Goal: Task Accomplishment & Management: Use online tool/utility

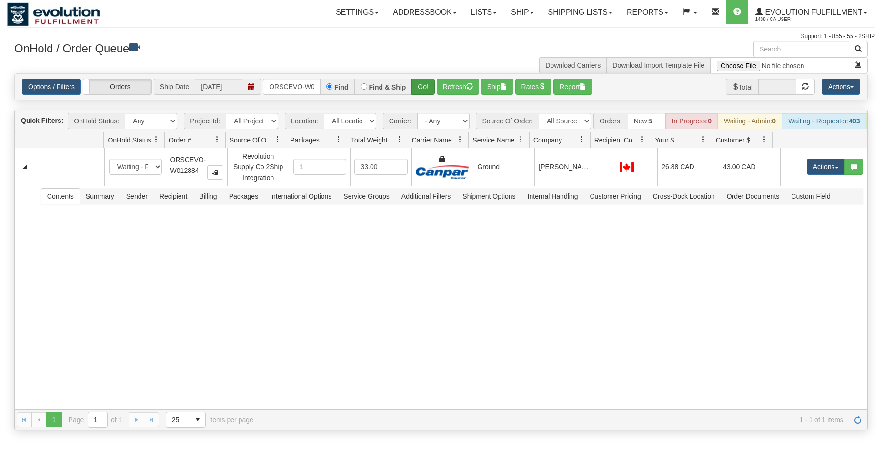
scroll to position [0, 20]
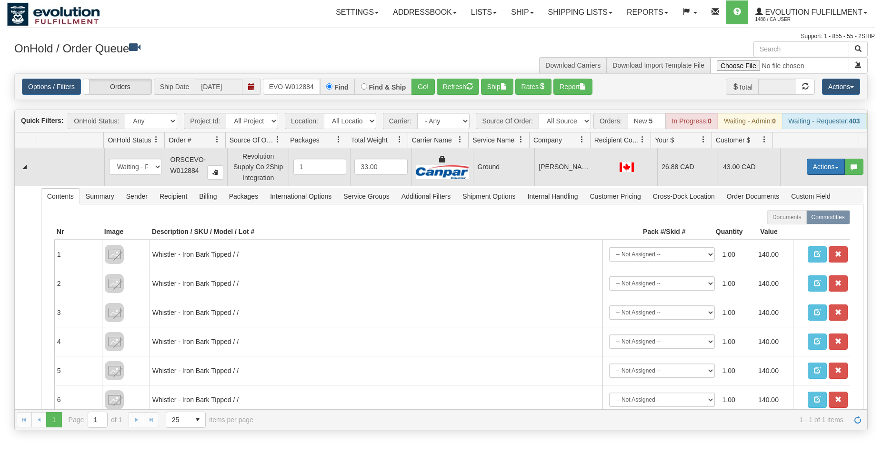
click at [815, 174] on button "Actions" at bounding box center [826, 167] width 38 height 16
click at [782, 226] on span "Ship" at bounding box center [788, 222] width 20 height 8
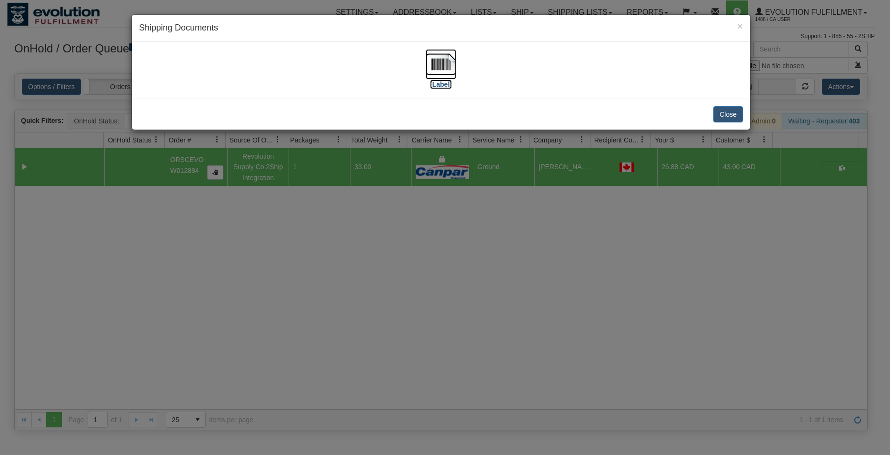
click at [441, 67] on img at bounding box center [441, 64] width 30 height 30
click at [732, 114] on button "Close" at bounding box center [729, 114] width 30 height 16
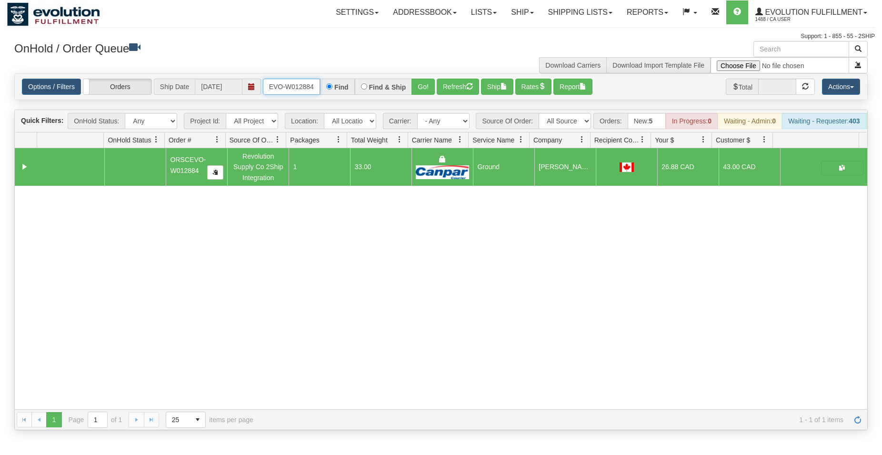
click at [280, 89] on input "ORSCEVO-W012884" at bounding box center [291, 87] width 57 height 16
click at [416, 81] on button "Go!" at bounding box center [423, 87] width 23 height 16
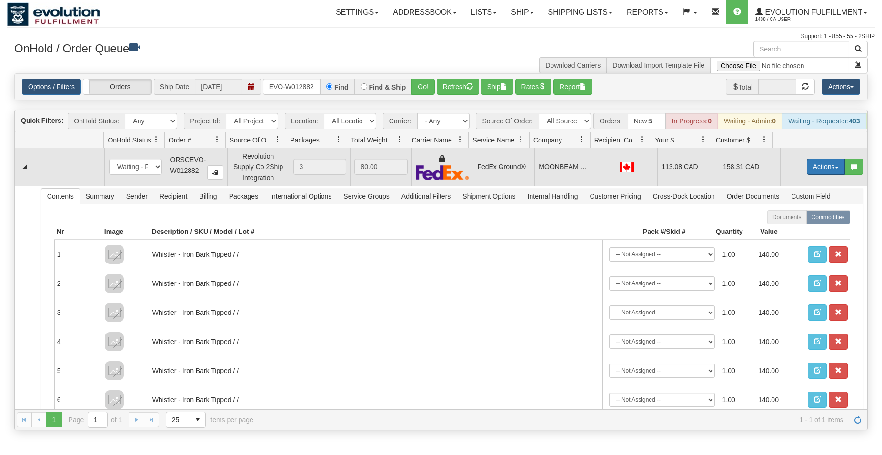
click at [814, 175] on button "Actions" at bounding box center [826, 167] width 38 height 16
click at [795, 213] on span "Rate All Services" at bounding box center [806, 210] width 57 height 8
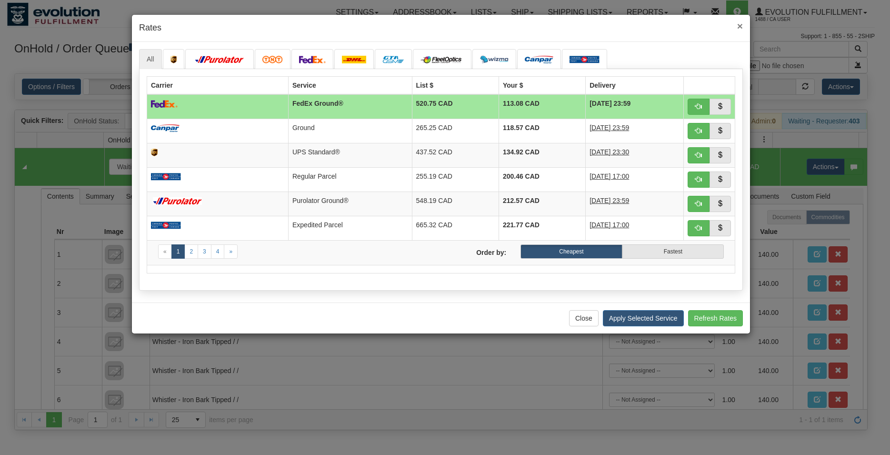
click at [740, 25] on span "×" at bounding box center [740, 25] width 6 height 11
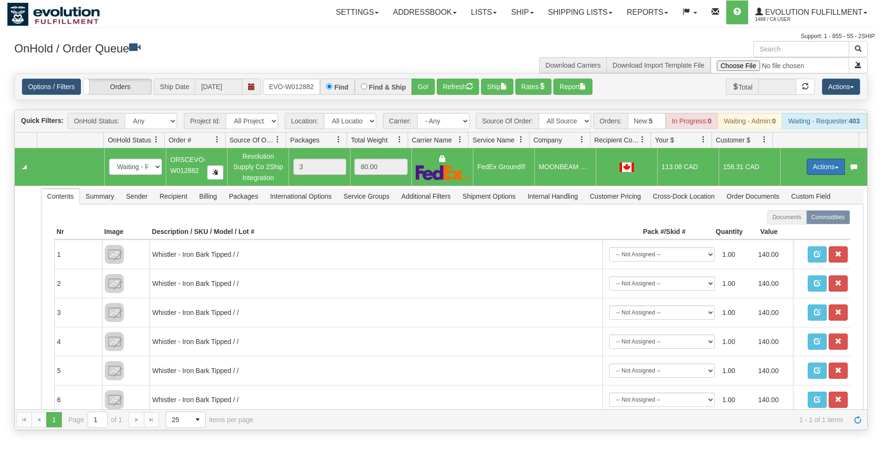
click at [813, 173] on button "Actions" at bounding box center [826, 167] width 38 height 16
click at [781, 226] on span "Ship" at bounding box center [788, 222] width 20 height 8
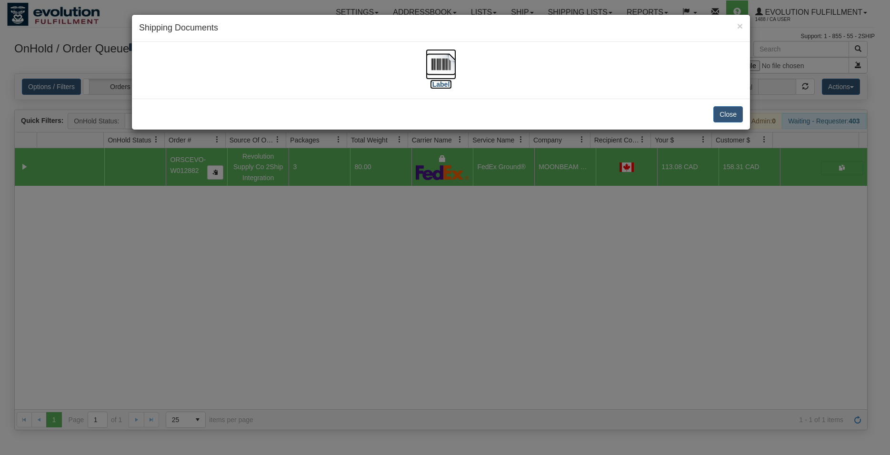
click at [441, 58] on img at bounding box center [441, 64] width 30 height 30
click at [724, 111] on button "Close" at bounding box center [729, 114] width 30 height 16
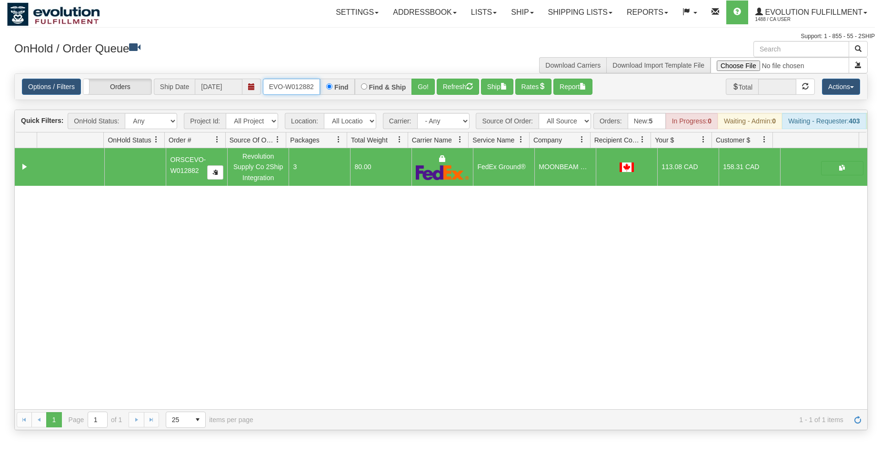
click at [300, 92] on input "ORSCEVO-W012882" at bounding box center [291, 87] width 57 height 16
type input "OGF3WC88218-1"
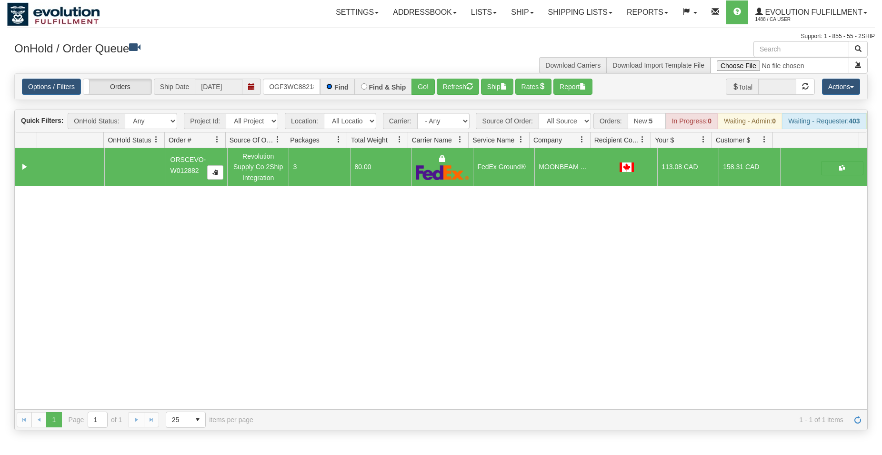
scroll to position [0, 9]
click at [423, 85] on button "Go!" at bounding box center [423, 87] width 23 height 16
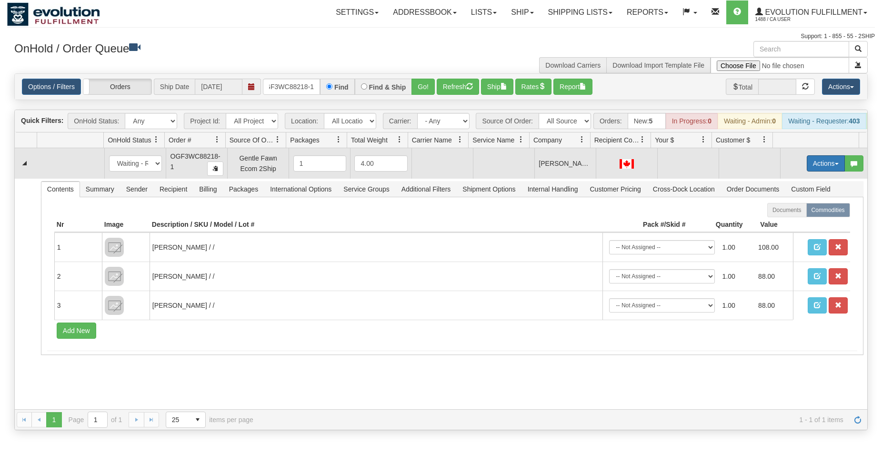
click at [809, 171] on button "Actions" at bounding box center [826, 163] width 38 height 16
click at [795, 210] on span "Rate All Services" at bounding box center [806, 206] width 57 height 8
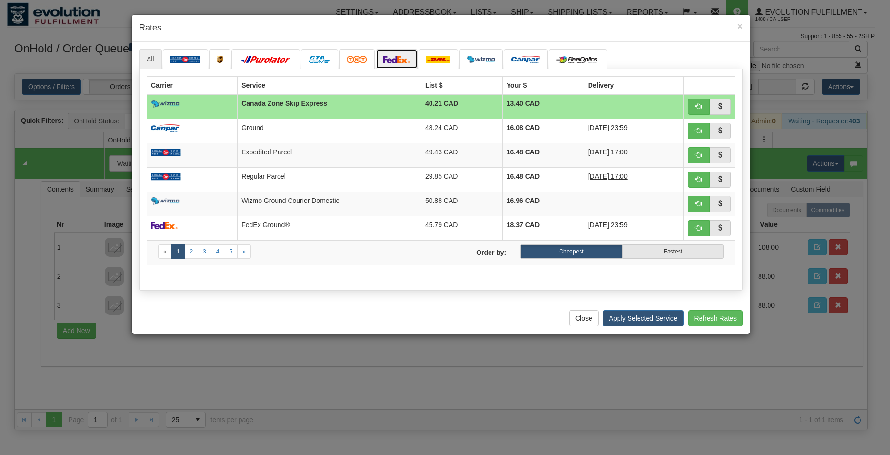
click at [391, 53] on link at bounding box center [397, 59] width 42 height 20
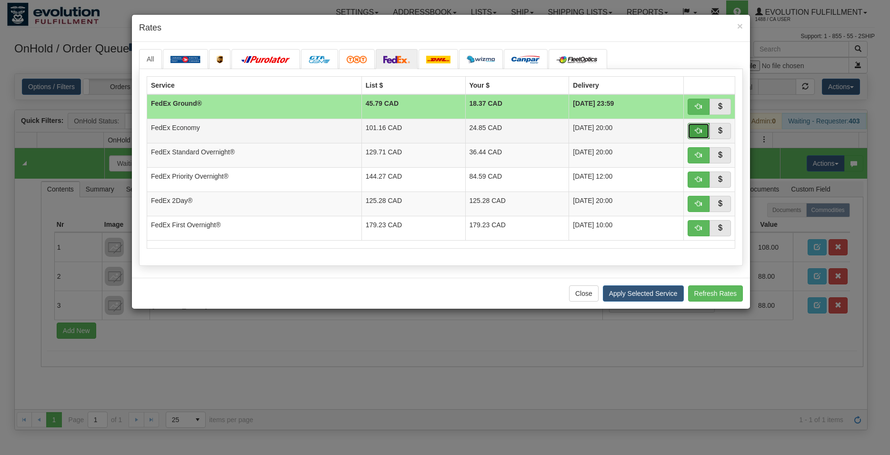
click at [700, 126] on button "button" at bounding box center [699, 131] width 22 height 16
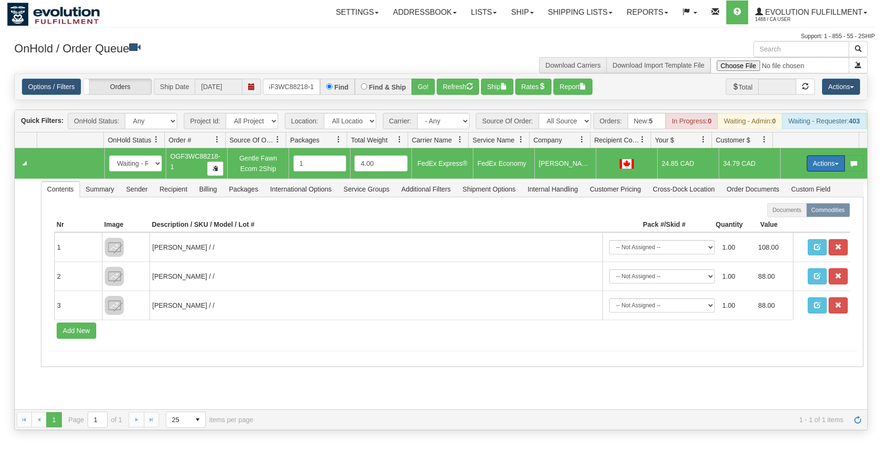
drag, startPoint x: 809, startPoint y: 168, endPoint x: 794, endPoint y: 181, distance: 20.3
click at [810, 168] on button "Actions" at bounding box center [826, 163] width 38 height 16
click at [780, 222] on span "Ship" at bounding box center [788, 219] width 20 height 8
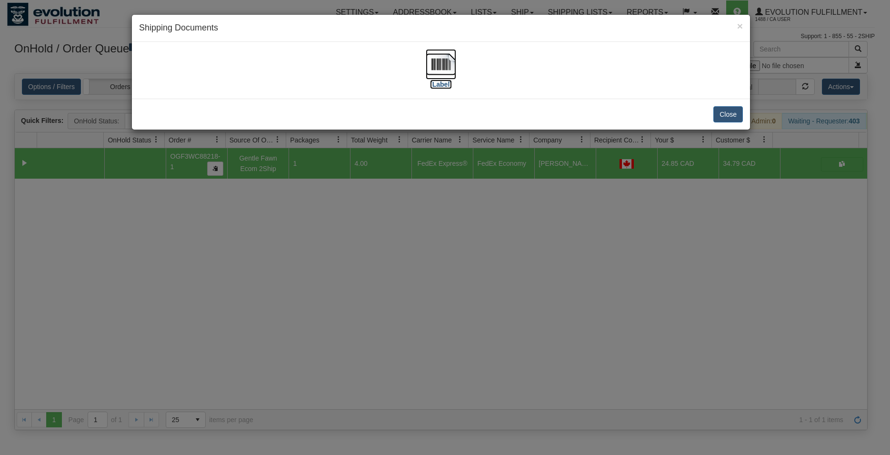
click at [433, 69] on img at bounding box center [441, 64] width 30 height 30
click at [735, 118] on button "Close" at bounding box center [729, 114] width 30 height 16
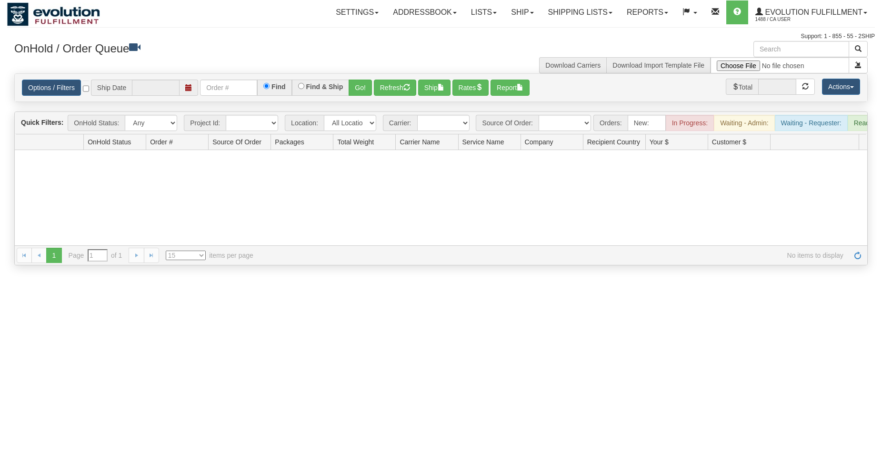
scroll to position [195, 0]
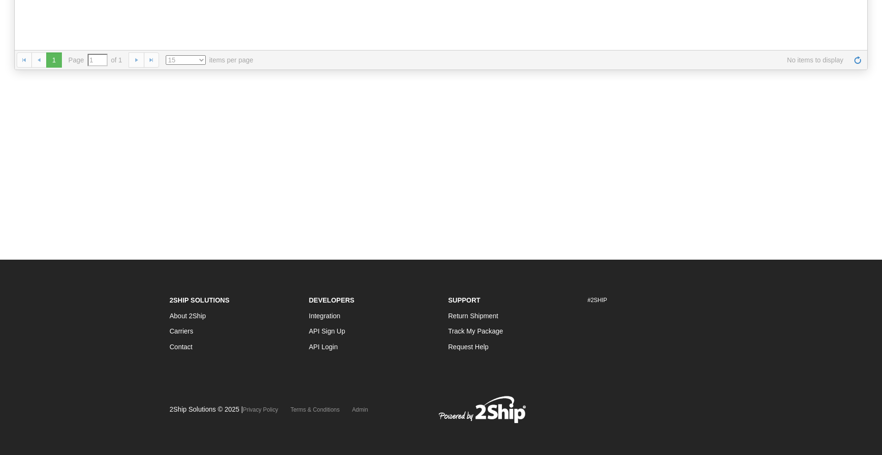
type input "[DATE]"
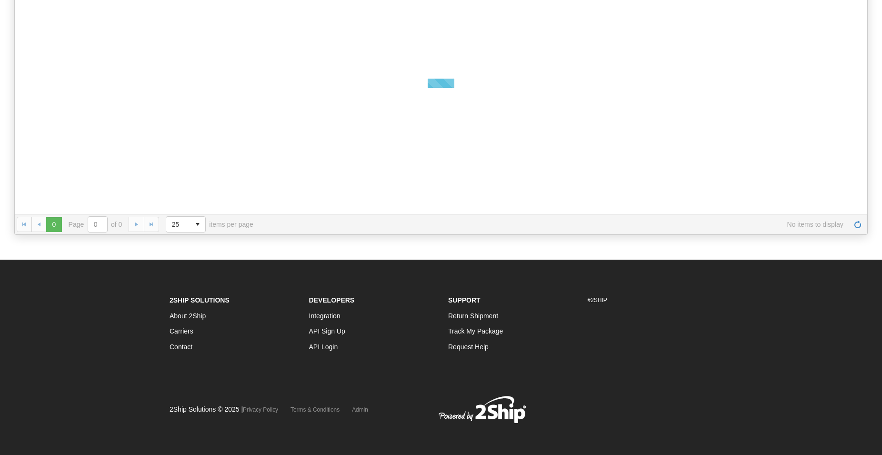
scroll to position [0, 0]
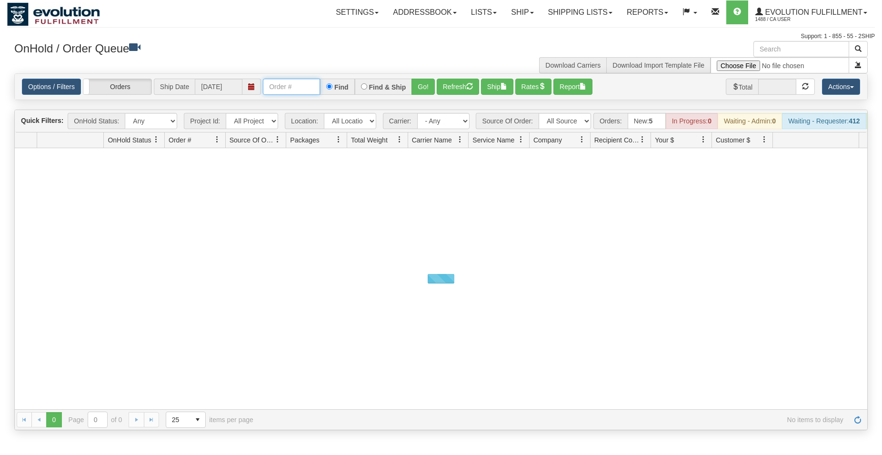
click at [303, 90] on input "text" at bounding box center [291, 87] width 57 height 16
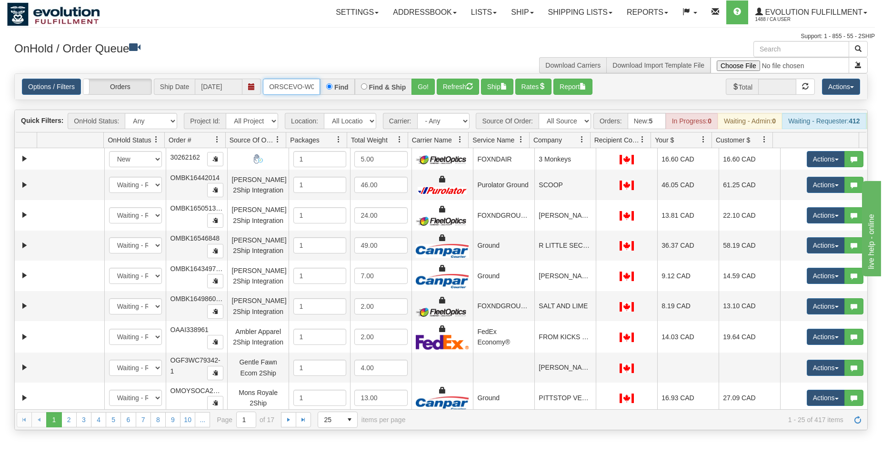
scroll to position [0, 20]
click at [421, 87] on button "Go!" at bounding box center [423, 87] width 23 height 16
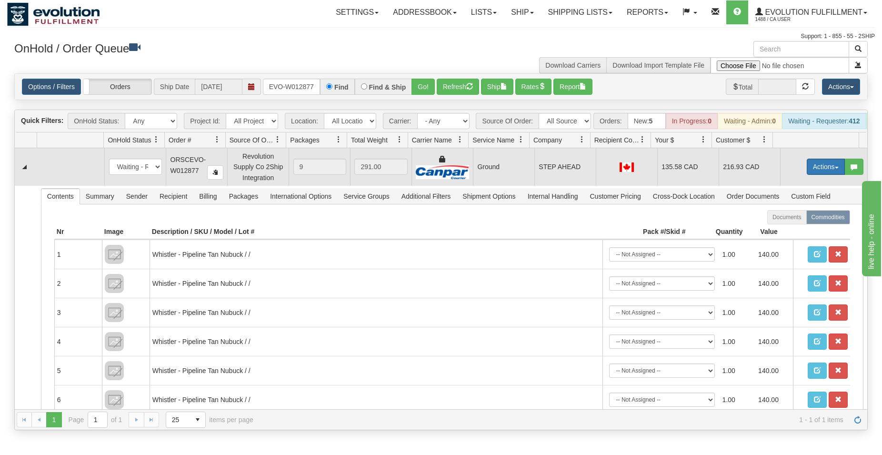
click at [821, 175] on button "Actions" at bounding box center [826, 167] width 38 height 16
click at [781, 226] on span "Ship" at bounding box center [788, 222] width 20 height 8
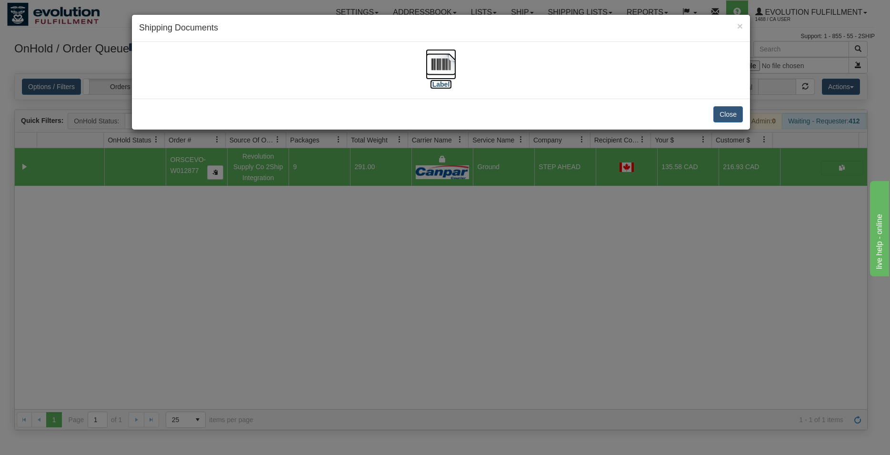
click at [434, 63] on img at bounding box center [441, 64] width 30 height 30
click at [729, 111] on button "Close" at bounding box center [729, 114] width 30 height 16
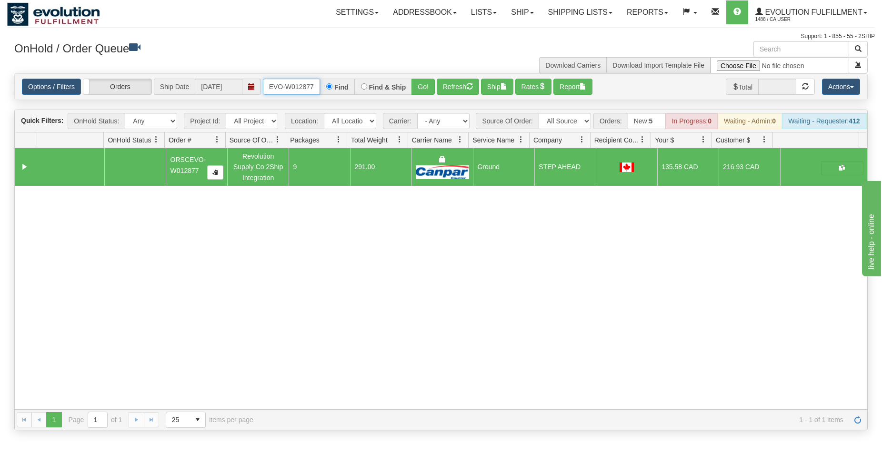
click at [292, 88] on input "ORSCEVO-W012877" at bounding box center [291, 87] width 57 height 16
type input "ORSCEVO-W012880"
click at [416, 87] on button "Go!" at bounding box center [423, 87] width 23 height 16
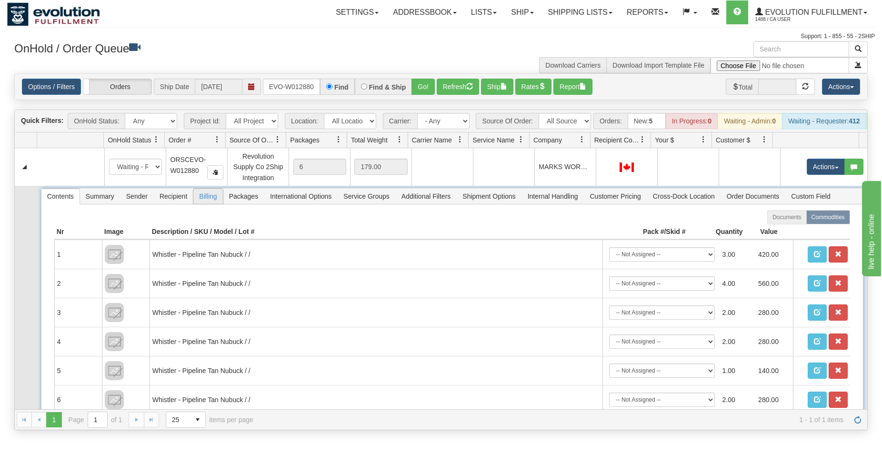
click at [181, 204] on span "Recipient" at bounding box center [173, 196] width 39 height 15
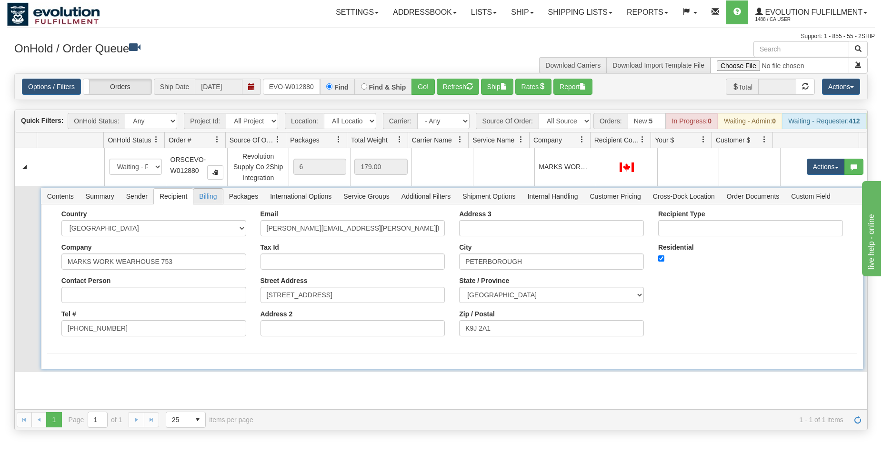
click at [217, 204] on span "Billing" at bounding box center [207, 196] width 29 height 15
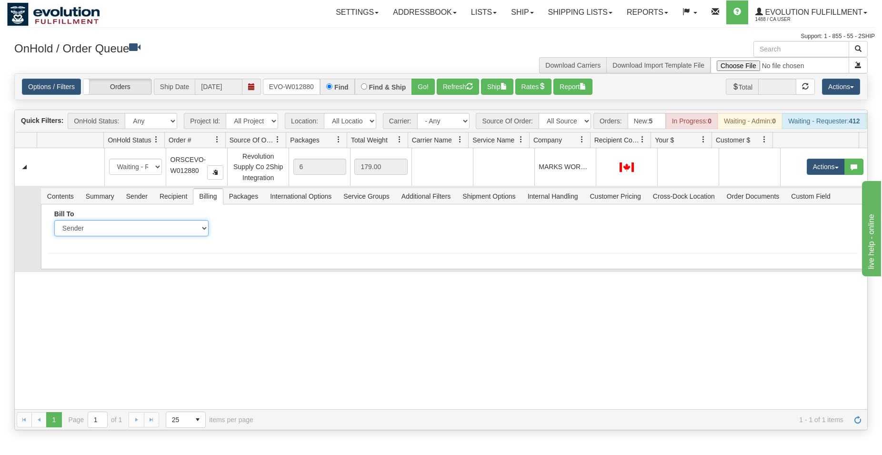
click at [54, 220] on select "Sender Recipient Third Party Collect" at bounding box center [131, 228] width 154 height 16
select select "2"
click option "Recipient" at bounding box center [0, 0] width 0 height 0
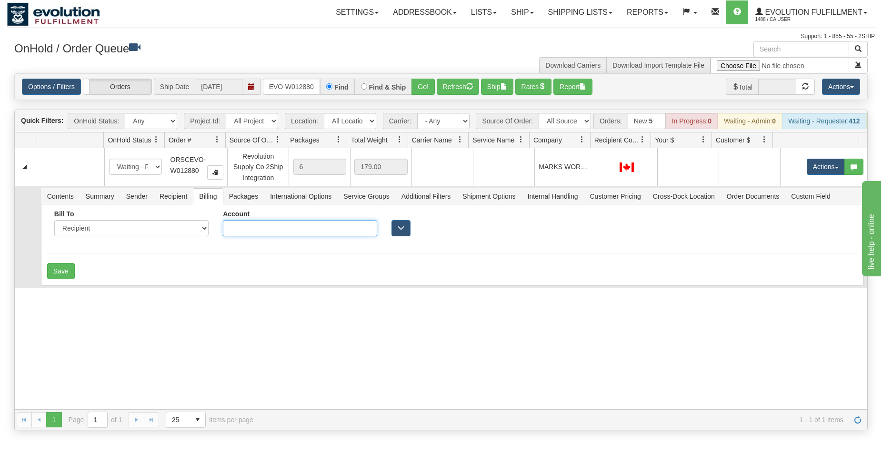
click at [271, 236] on input "Account" at bounding box center [300, 228] width 154 height 16
type input "6108805"
click at [60, 279] on button "Save" at bounding box center [61, 271] width 28 height 16
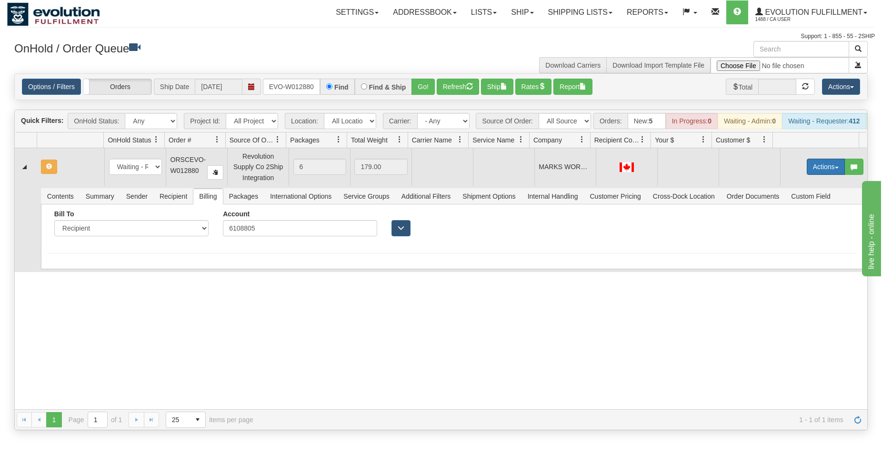
click at [815, 174] on button "Actions" at bounding box center [826, 167] width 38 height 16
click at [792, 213] on span "Rate All Services" at bounding box center [806, 210] width 57 height 8
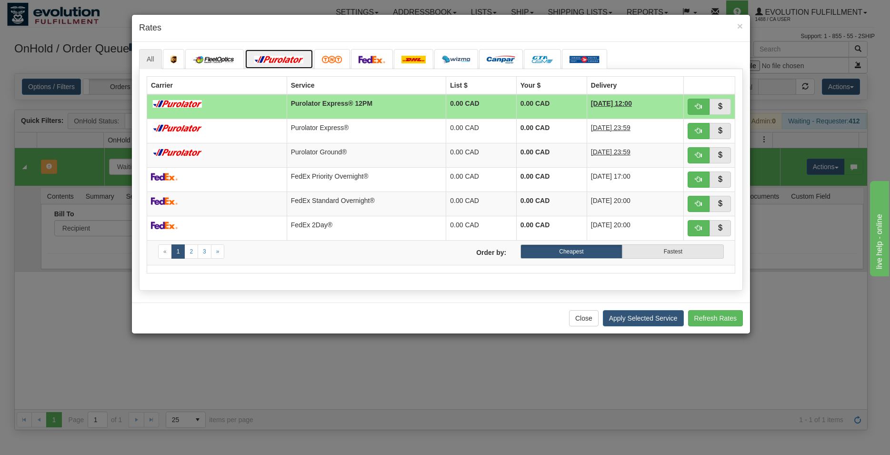
click at [298, 60] on img at bounding box center [278, 60] width 53 height 8
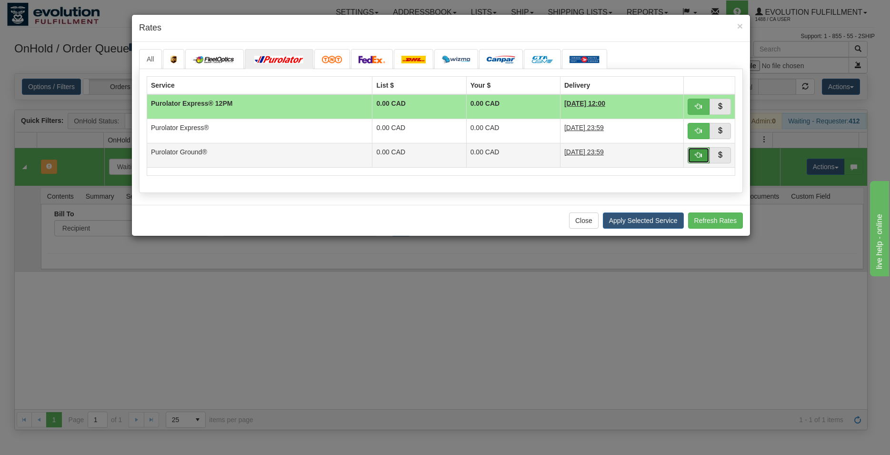
click at [699, 154] on span "button" at bounding box center [698, 154] width 7 height 7
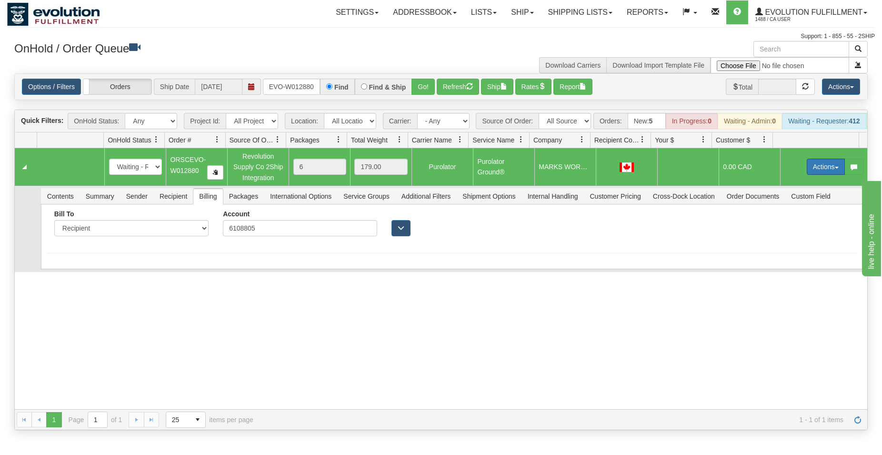
click at [812, 175] on button "Actions" at bounding box center [826, 167] width 38 height 16
click at [780, 226] on span "Ship" at bounding box center [788, 222] width 20 height 8
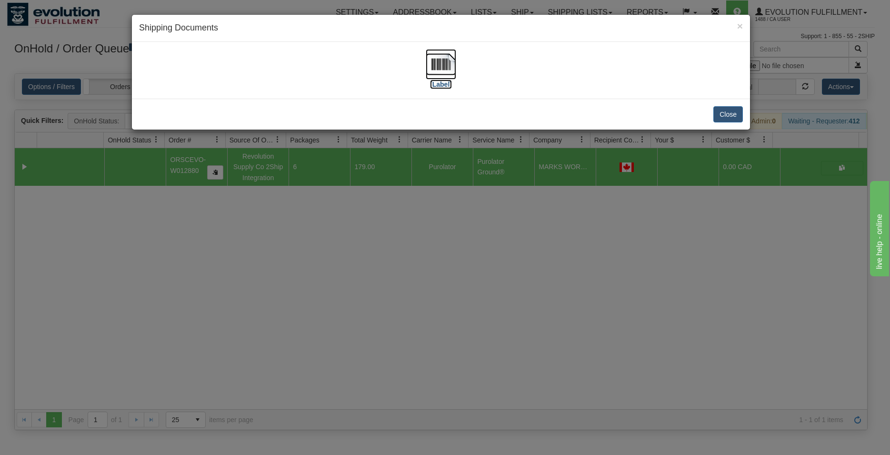
click at [444, 60] on img at bounding box center [441, 64] width 30 height 30
